Goal: Information Seeking & Learning: Understand process/instructions

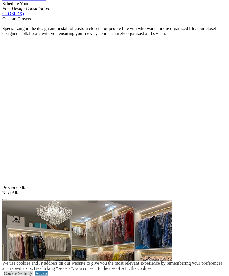
scroll to position [384, 0]
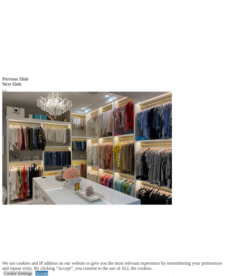
scroll to position [497, 0]
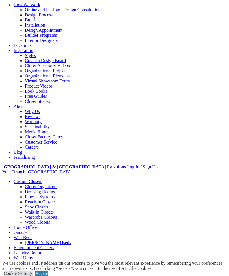
scroll to position [53, 0]
